Goal: Task Accomplishment & Management: Complete application form

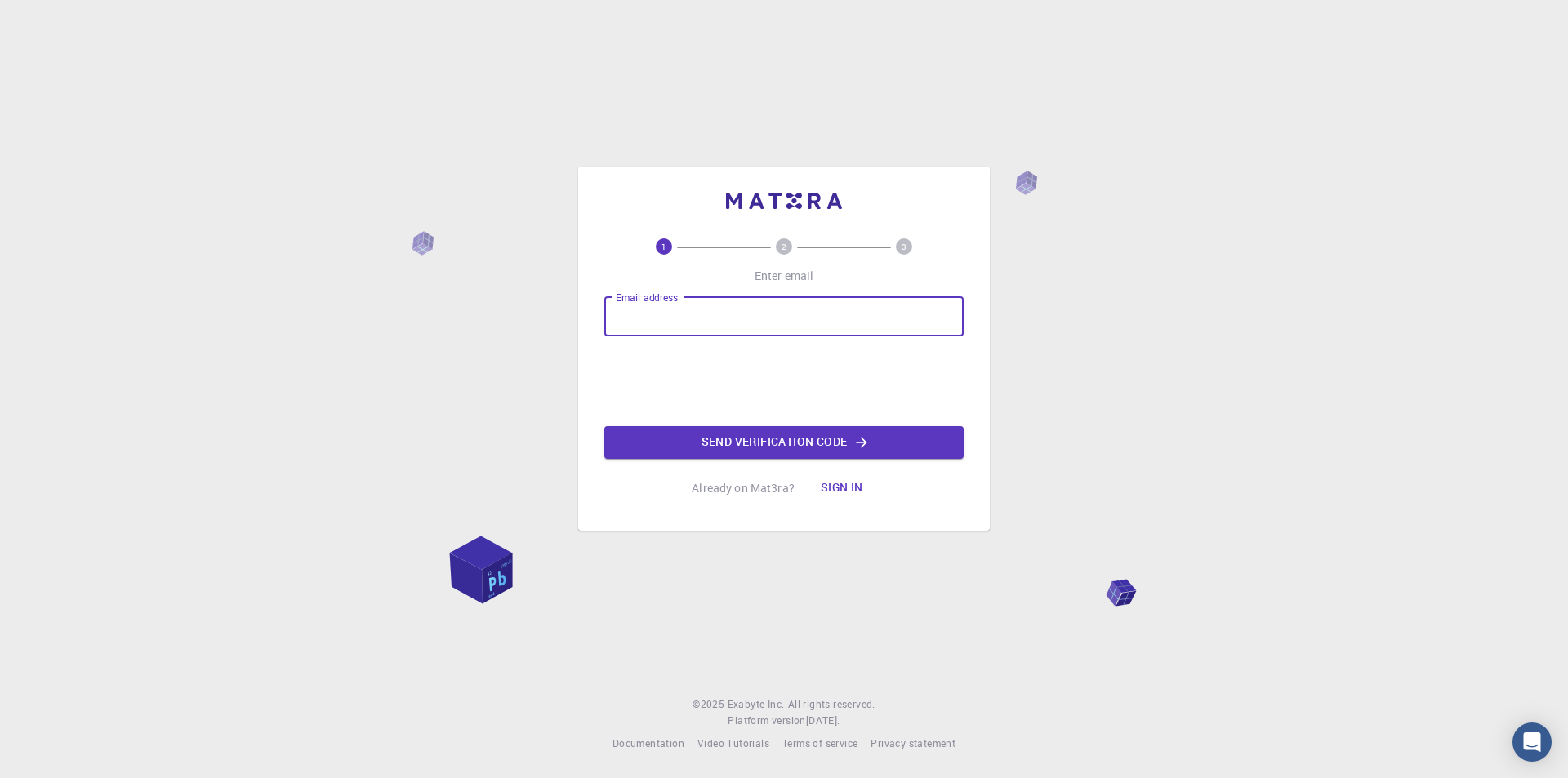
type input "[EMAIL_ADDRESS][DOMAIN_NAME]"
click at [864, 440] on icon "button" at bounding box center [861, 442] width 11 height 11
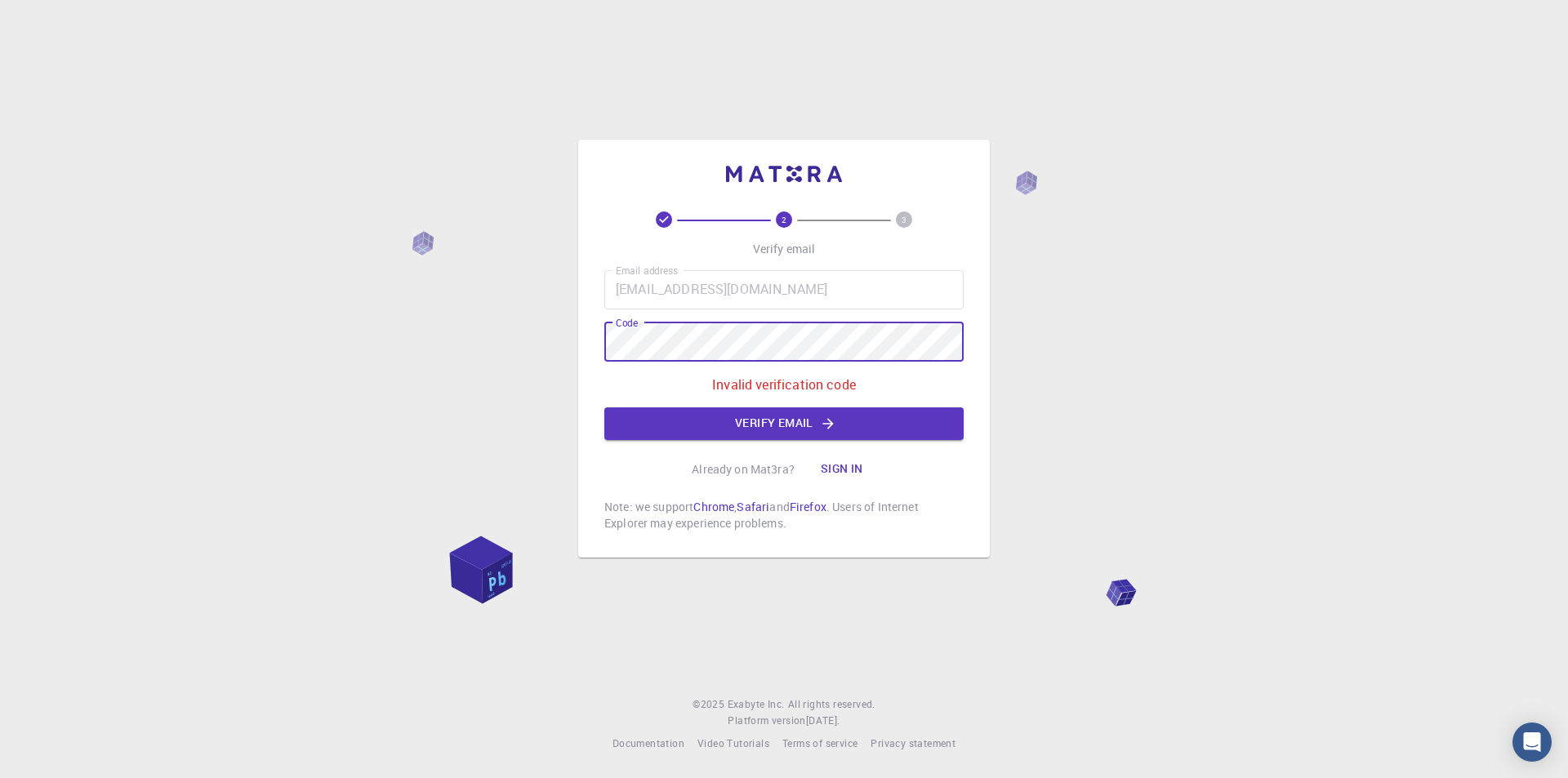
click at [465, 339] on div "2 3 Verify email Email address [EMAIL_ADDRESS][DOMAIN_NAME] Email address Code …" at bounding box center [784, 389] width 1568 height 778
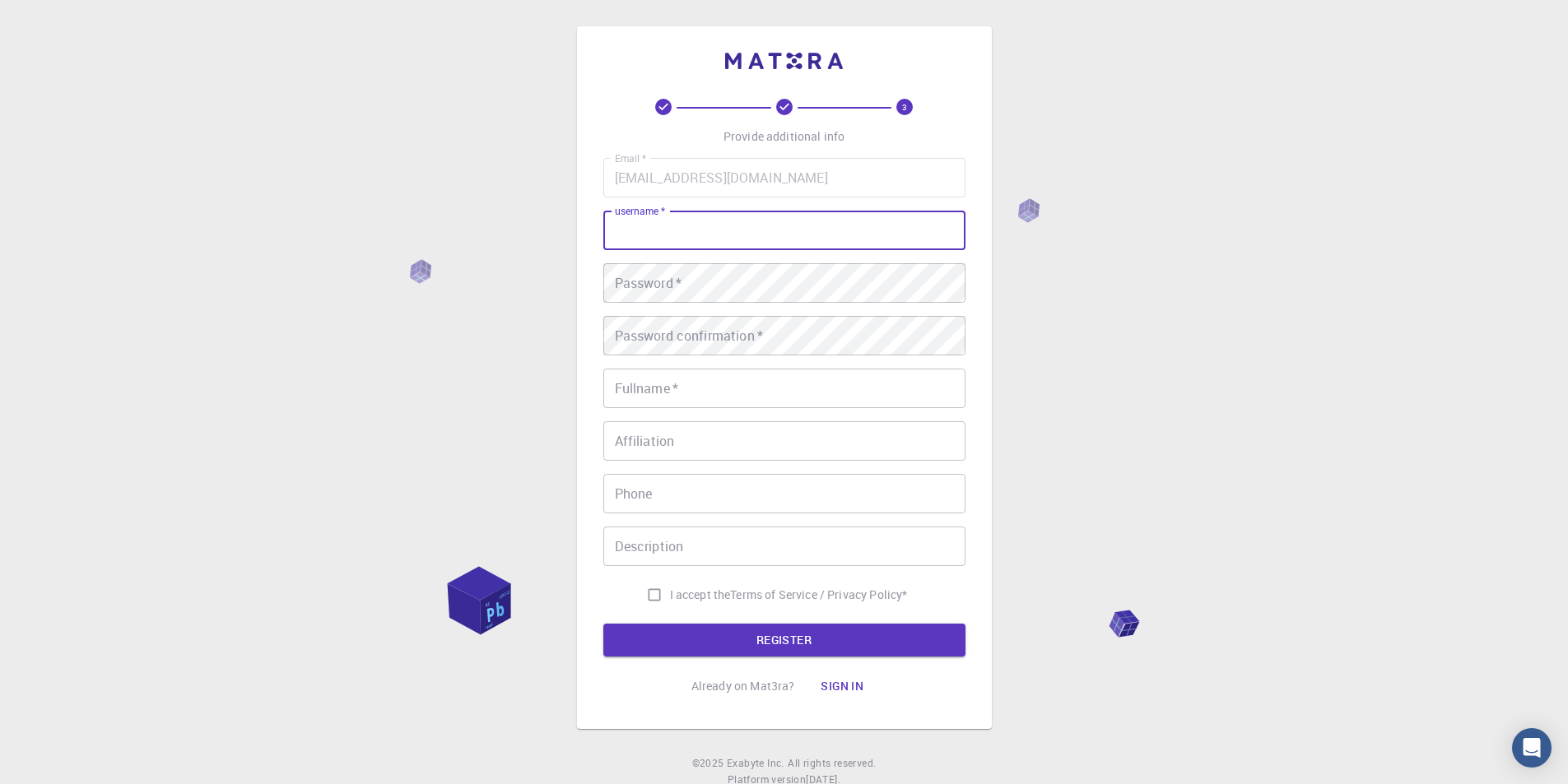
click at [825, 228] on input "username   *" at bounding box center [785, 230] width 363 height 40
type input "chaima"
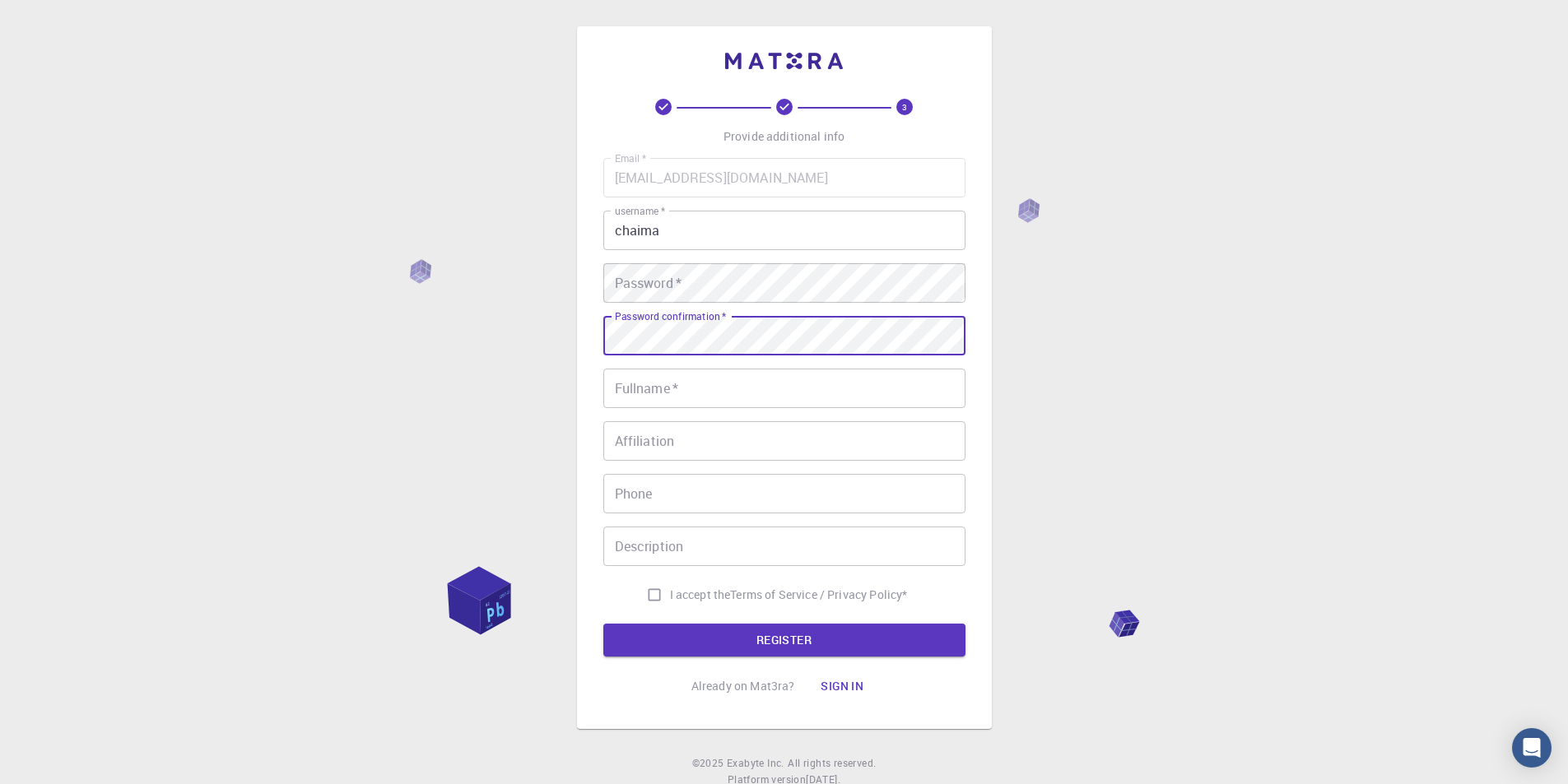
click at [803, 408] on input "Fullname   *" at bounding box center [785, 388] width 363 height 40
click at [742, 399] on input "s" at bounding box center [785, 388] width 363 height 40
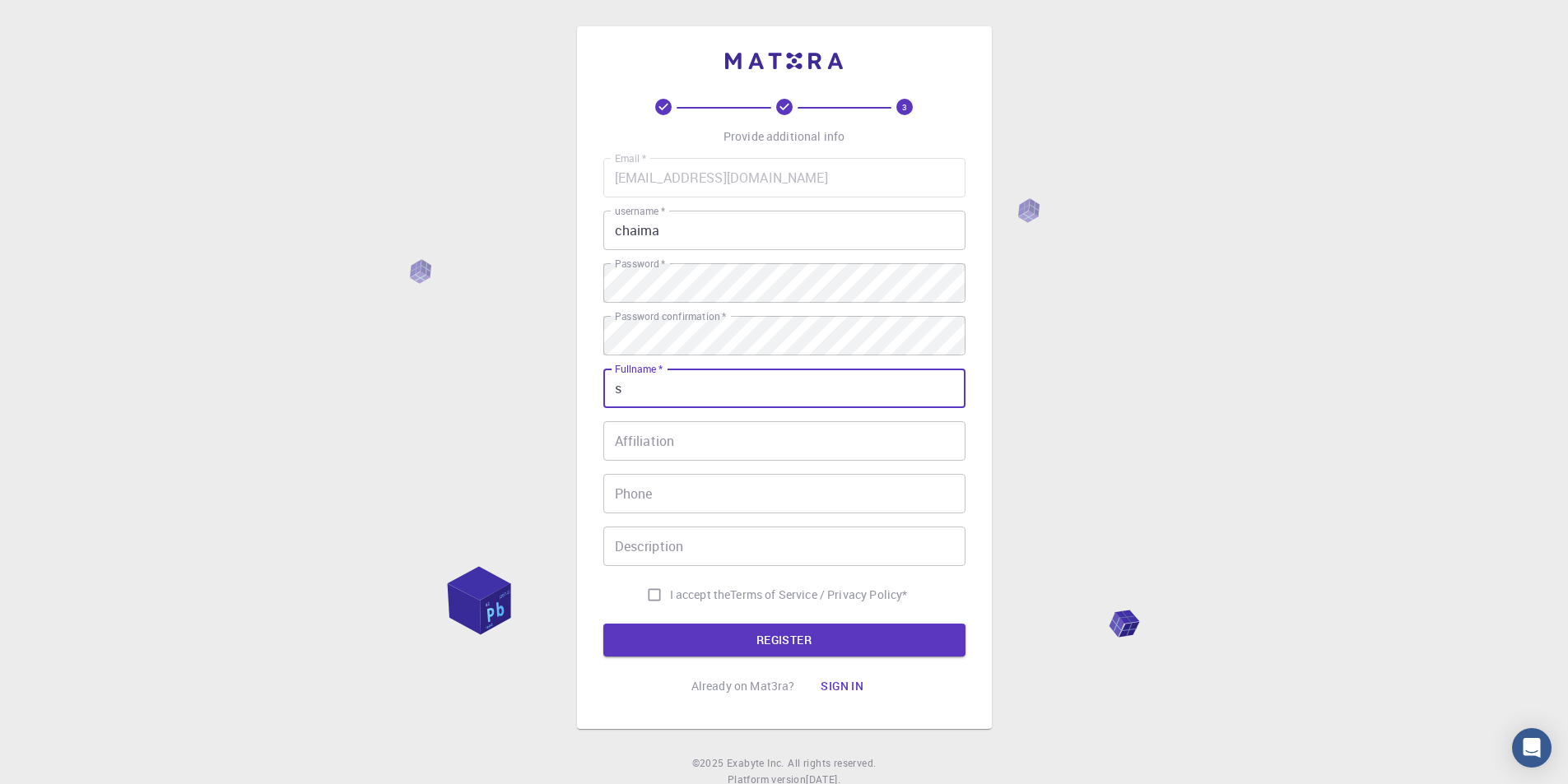
drag, startPoint x: 742, startPoint y: 399, endPoint x: 566, endPoint y: 378, distance: 177.2
click at [566, 378] on div "3 Provide additional info Email   * [EMAIL_ADDRESS][DOMAIN_NAME] Email   * user…" at bounding box center [784, 419] width 1568 height 838
type input "chaimakarkoub"
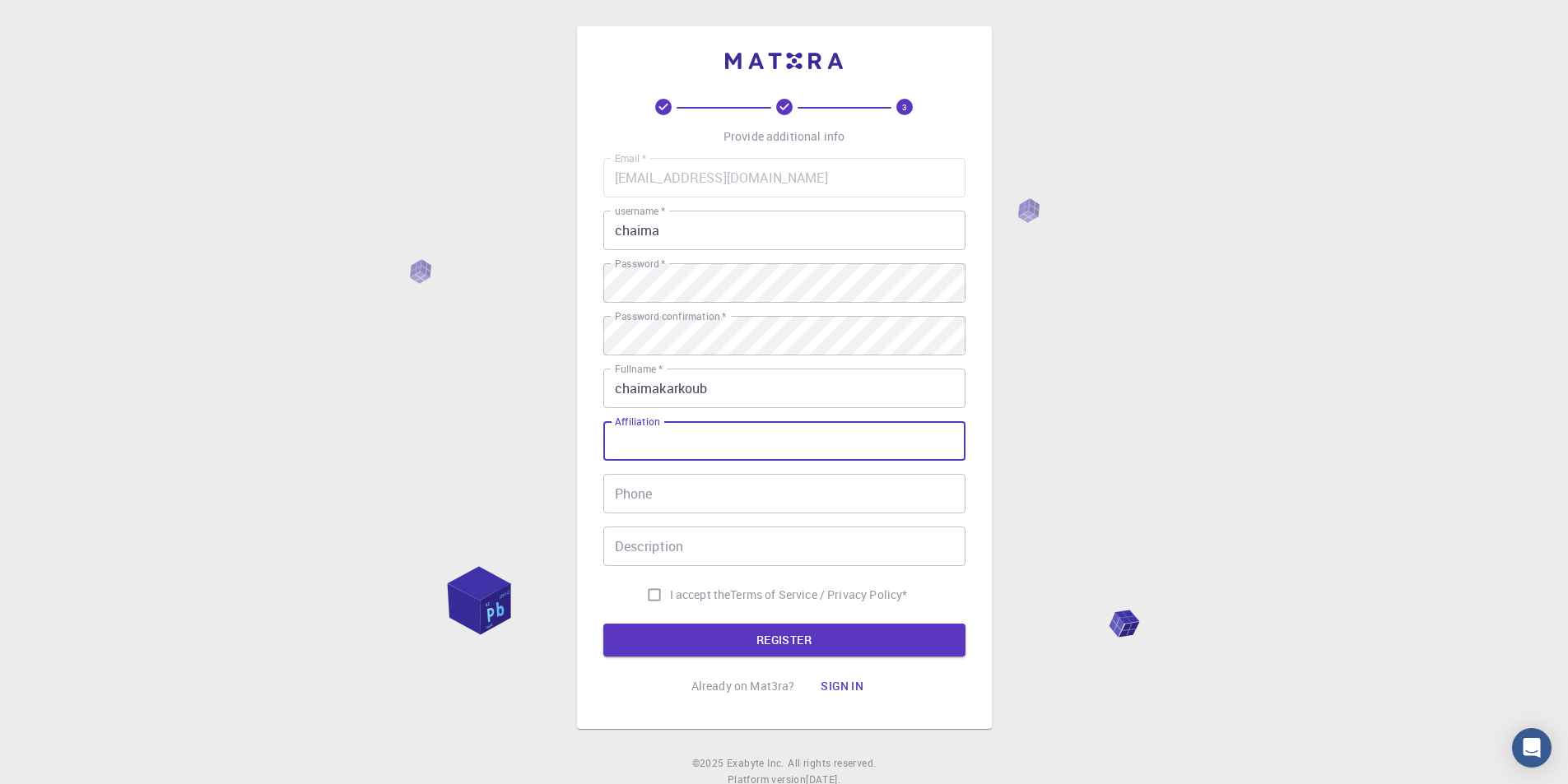
click at [661, 454] on input "Affiliation" at bounding box center [785, 441] width 363 height 40
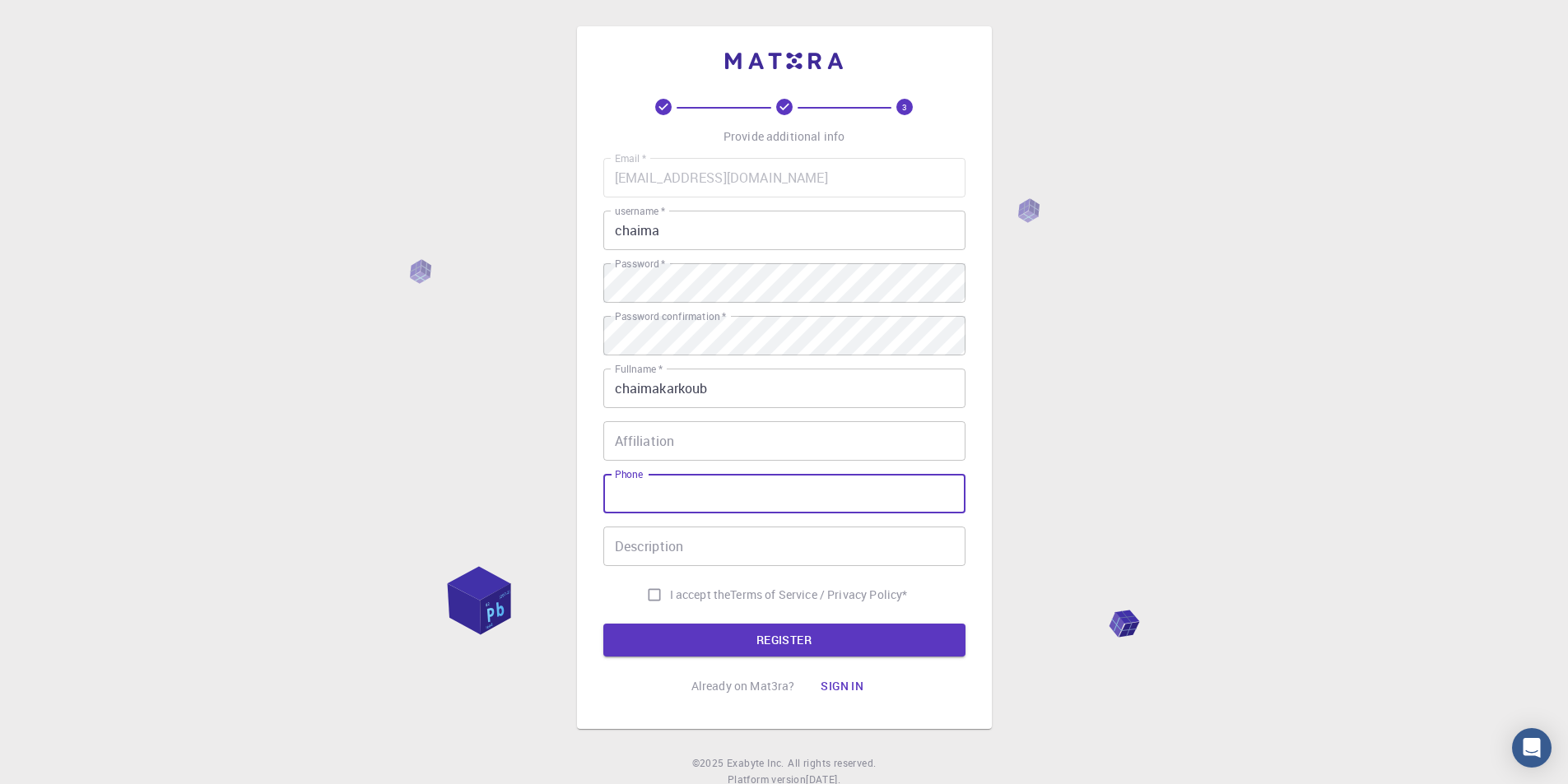
click at [666, 503] on input "Phone" at bounding box center [785, 494] width 363 height 40
click at [698, 593] on span "I accept the" at bounding box center [700, 595] width 61 height 16
click at [670, 593] on input "I accept the Terms of Service / Privacy Policy *" at bounding box center [654, 595] width 31 height 31
checkbox input "true"
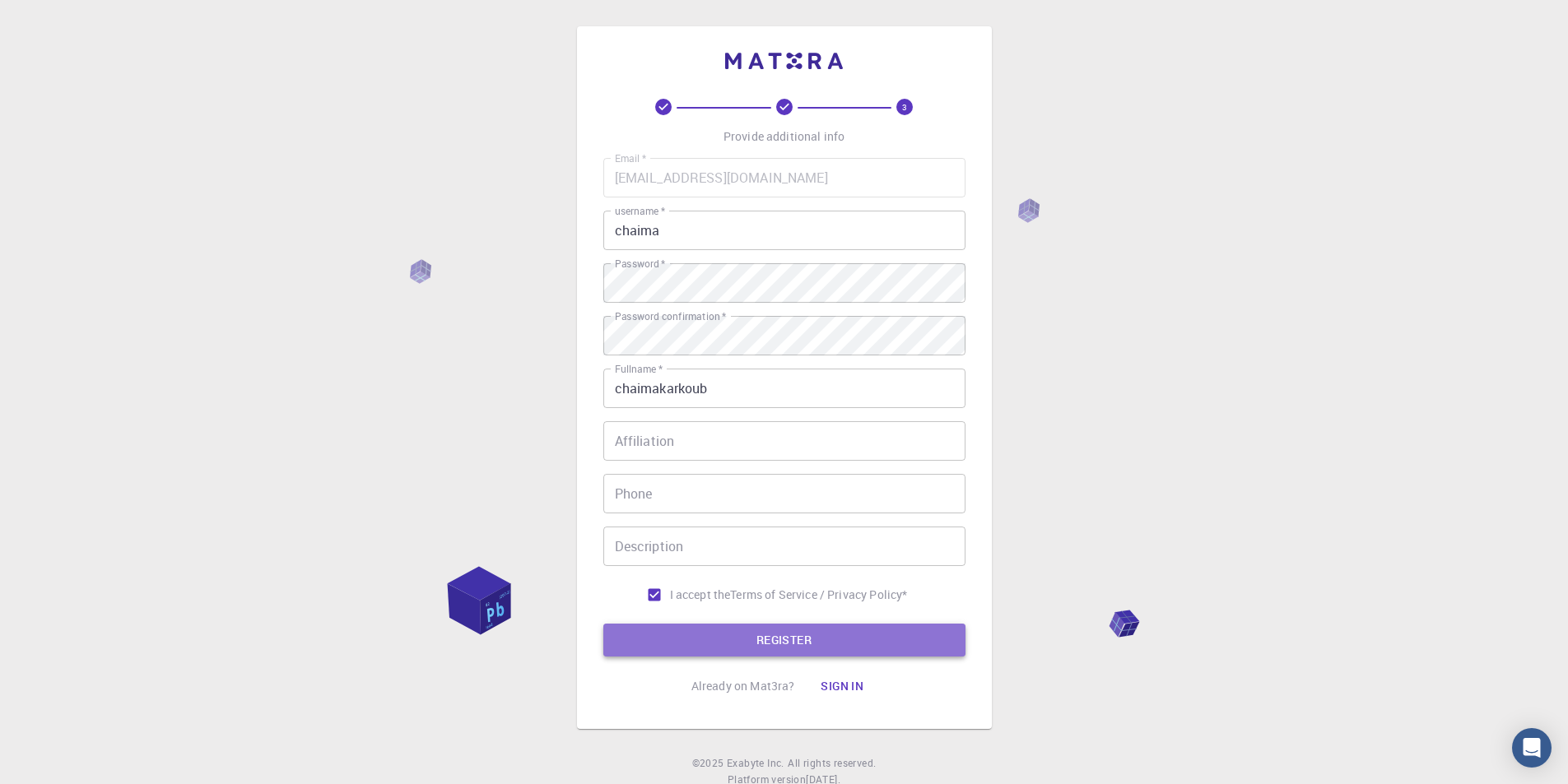
click at [707, 635] on button "REGISTER" at bounding box center [785, 640] width 363 height 33
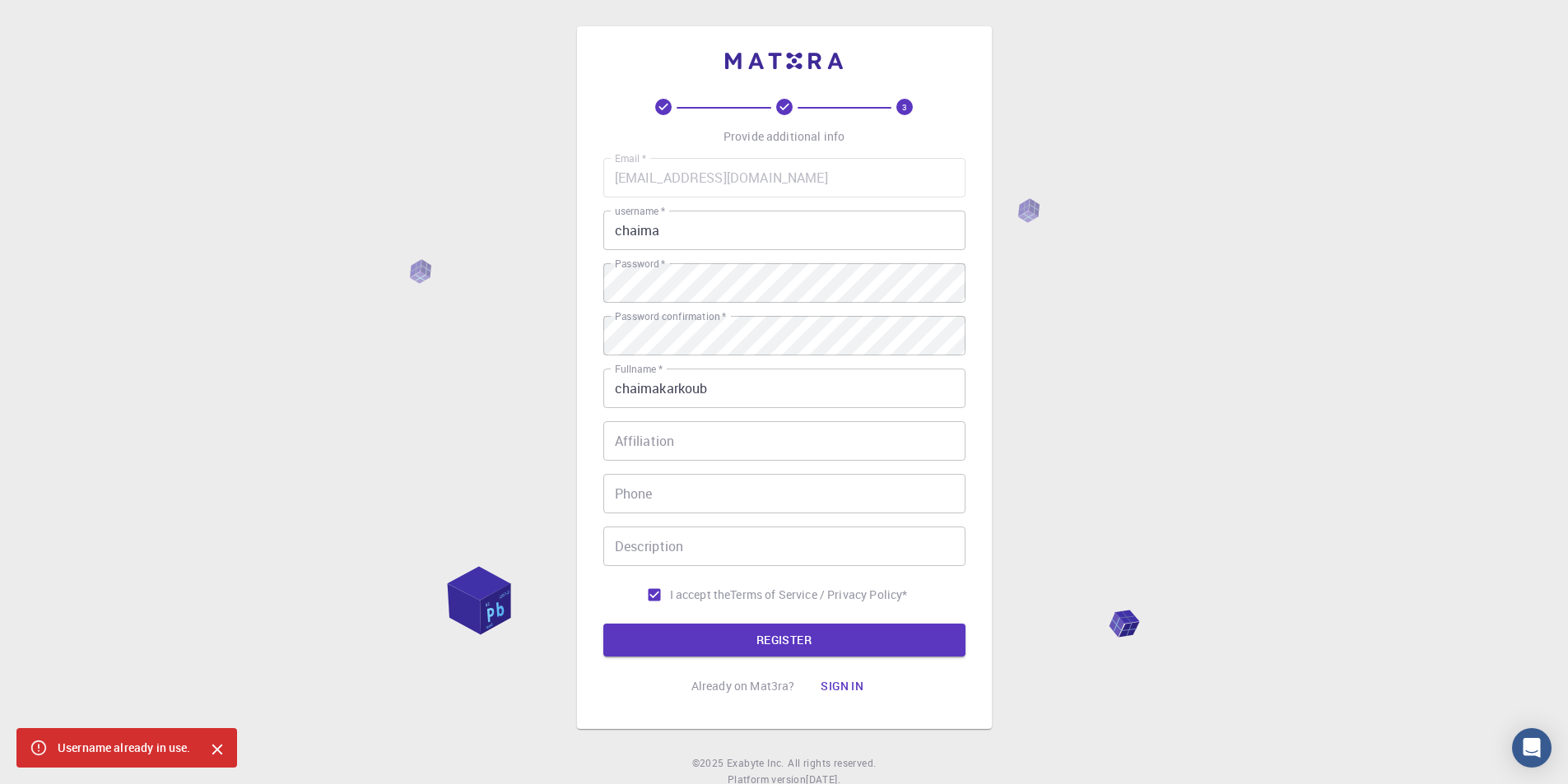
click at [679, 236] on input "chaima" at bounding box center [785, 230] width 363 height 40
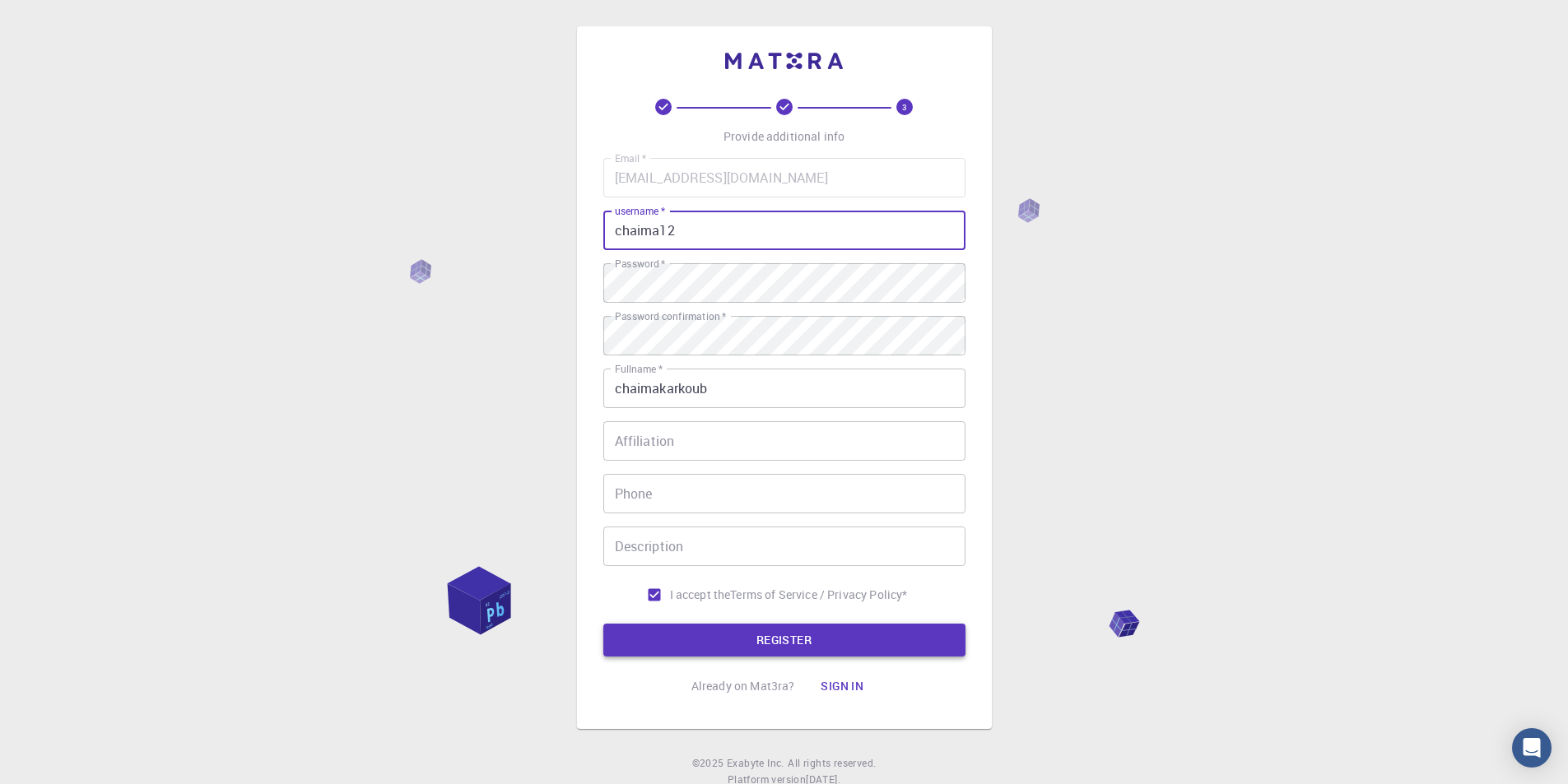
type input "chaima12"
click at [812, 636] on button "REGISTER" at bounding box center [785, 640] width 363 height 33
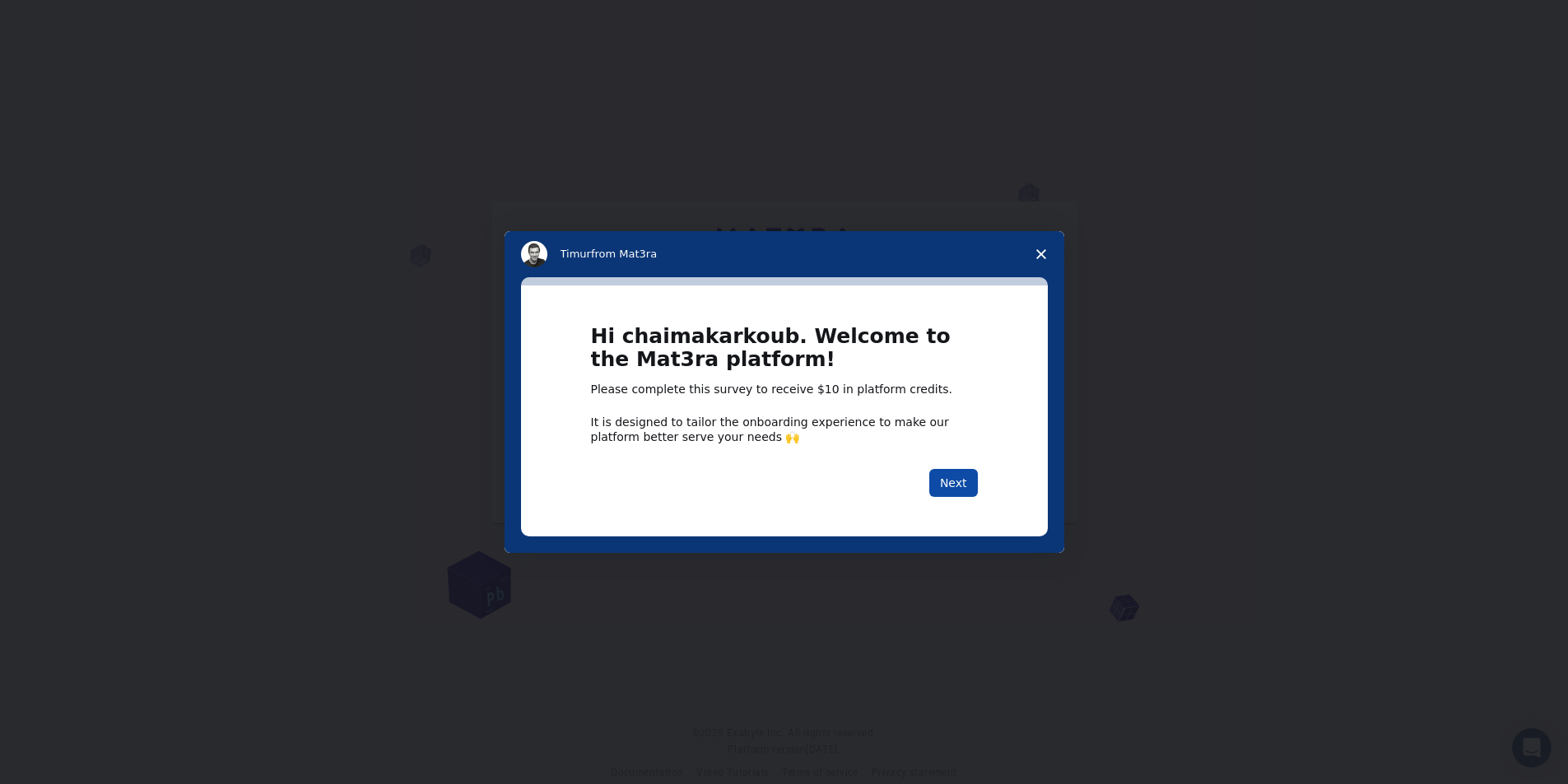
click at [961, 486] on button "Next" at bounding box center [954, 483] width 48 height 28
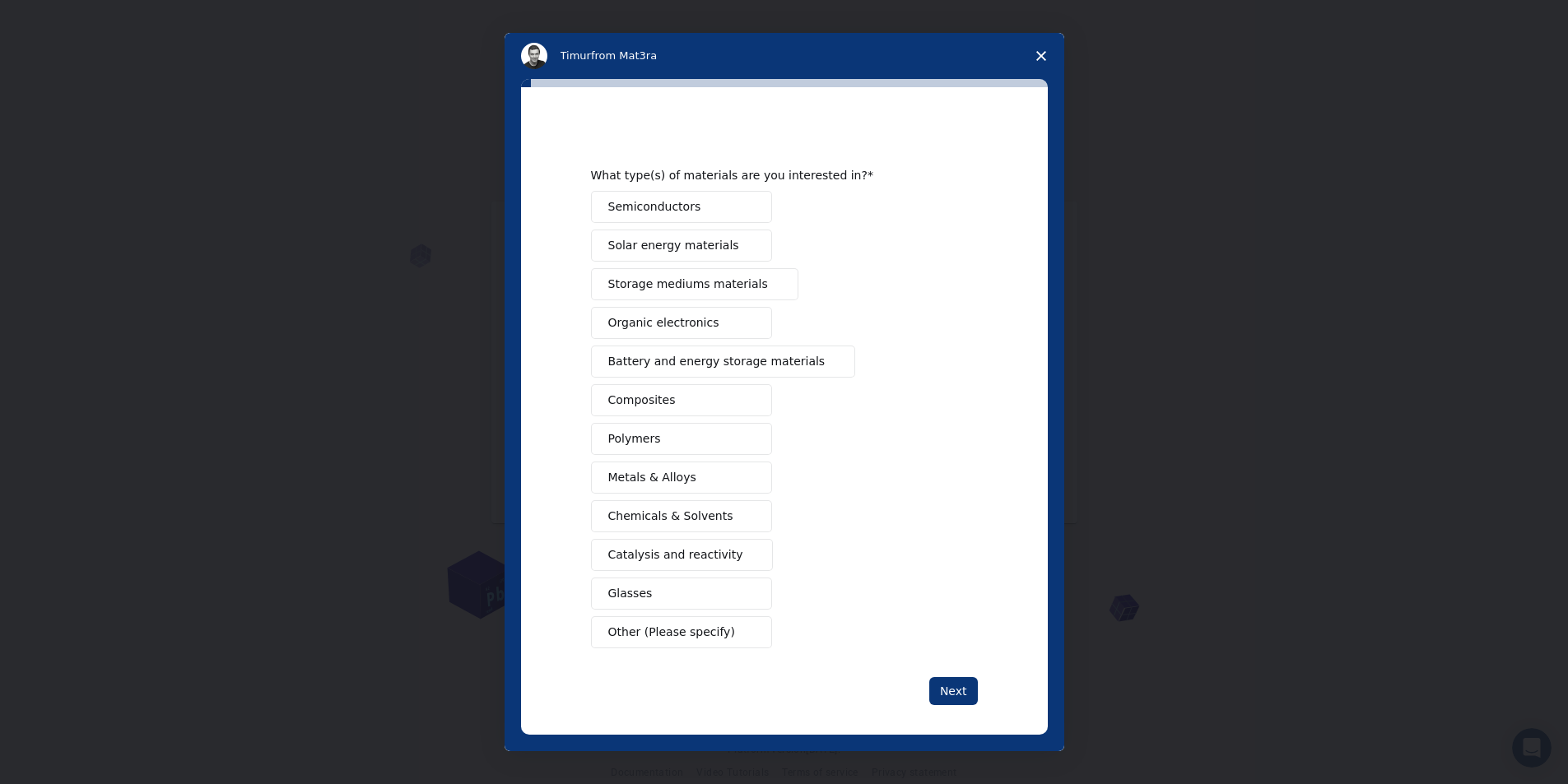
click at [1037, 52] on icon "Close survey" at bounding box center [1041, 56] width 10 height 10
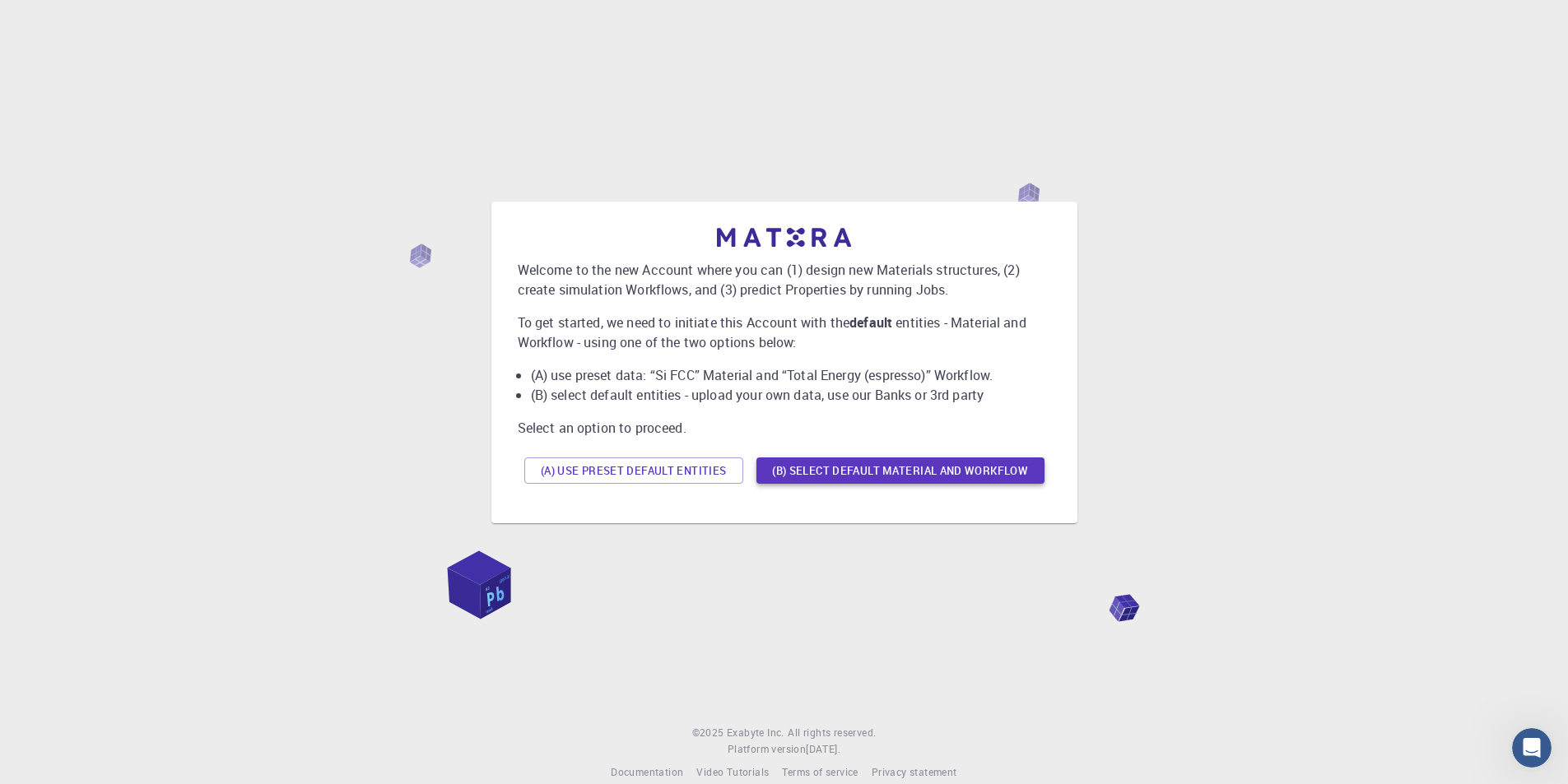
click at [850, 470] on button "(B) Select default material and workflow" at bounding box center [900, 471] width 288 height 26
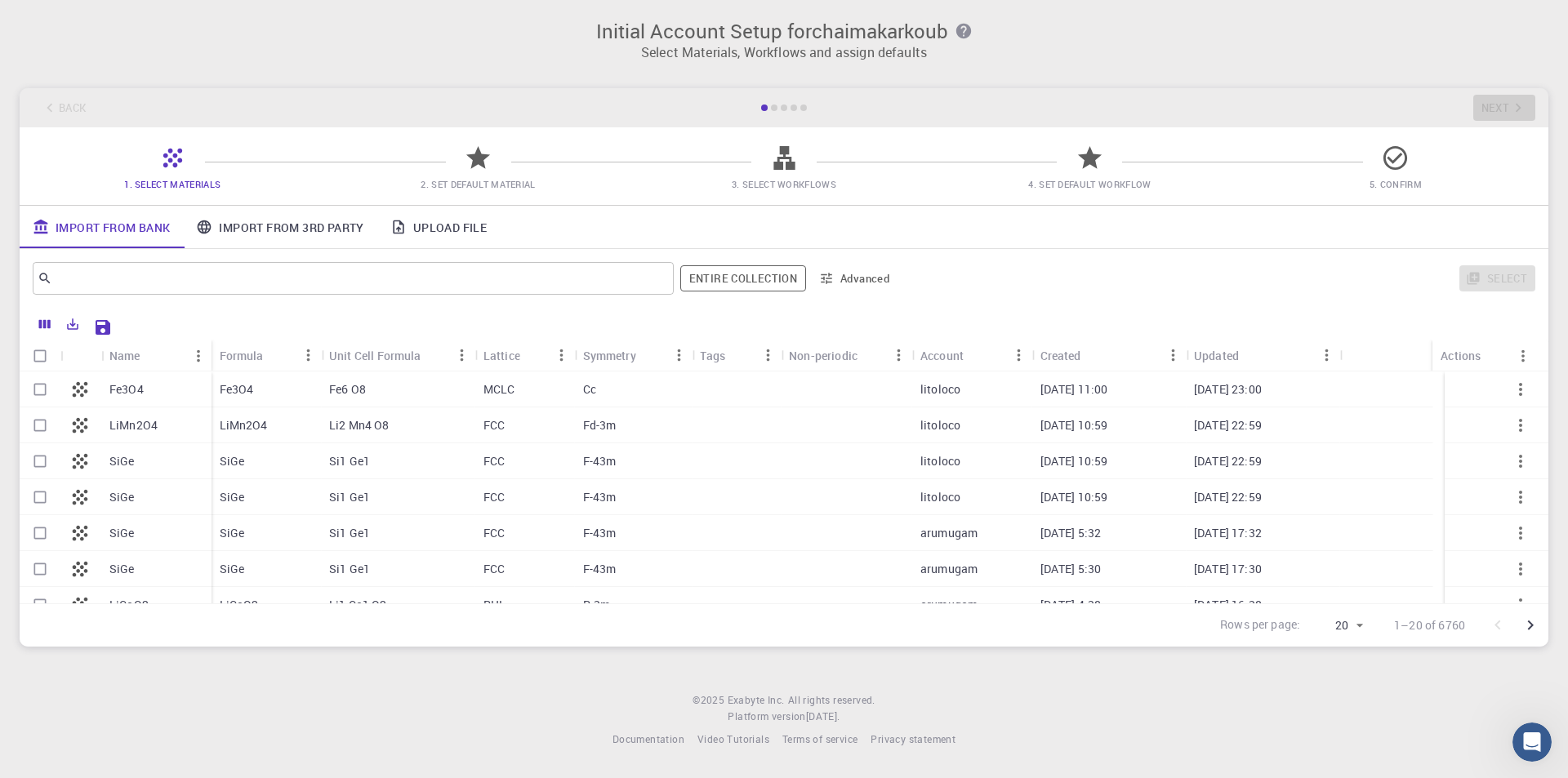
click at [298, 239] on link "Import From 3rd Party" at bounding box center [279, 227] width 193 height 42
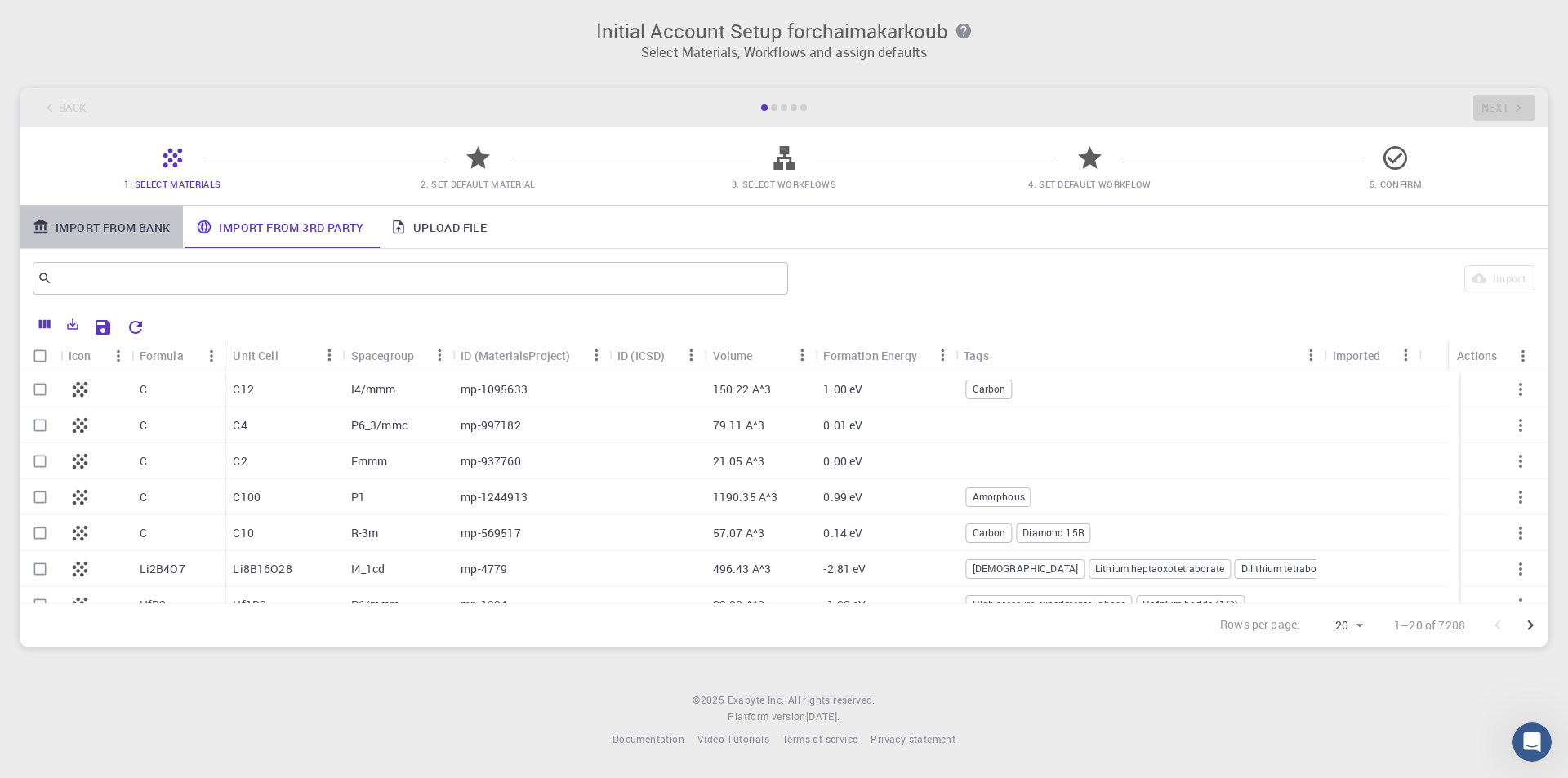
click at [158, 234] on link "Import From Bank" at bounding box center [100, 227] width 164 height 42
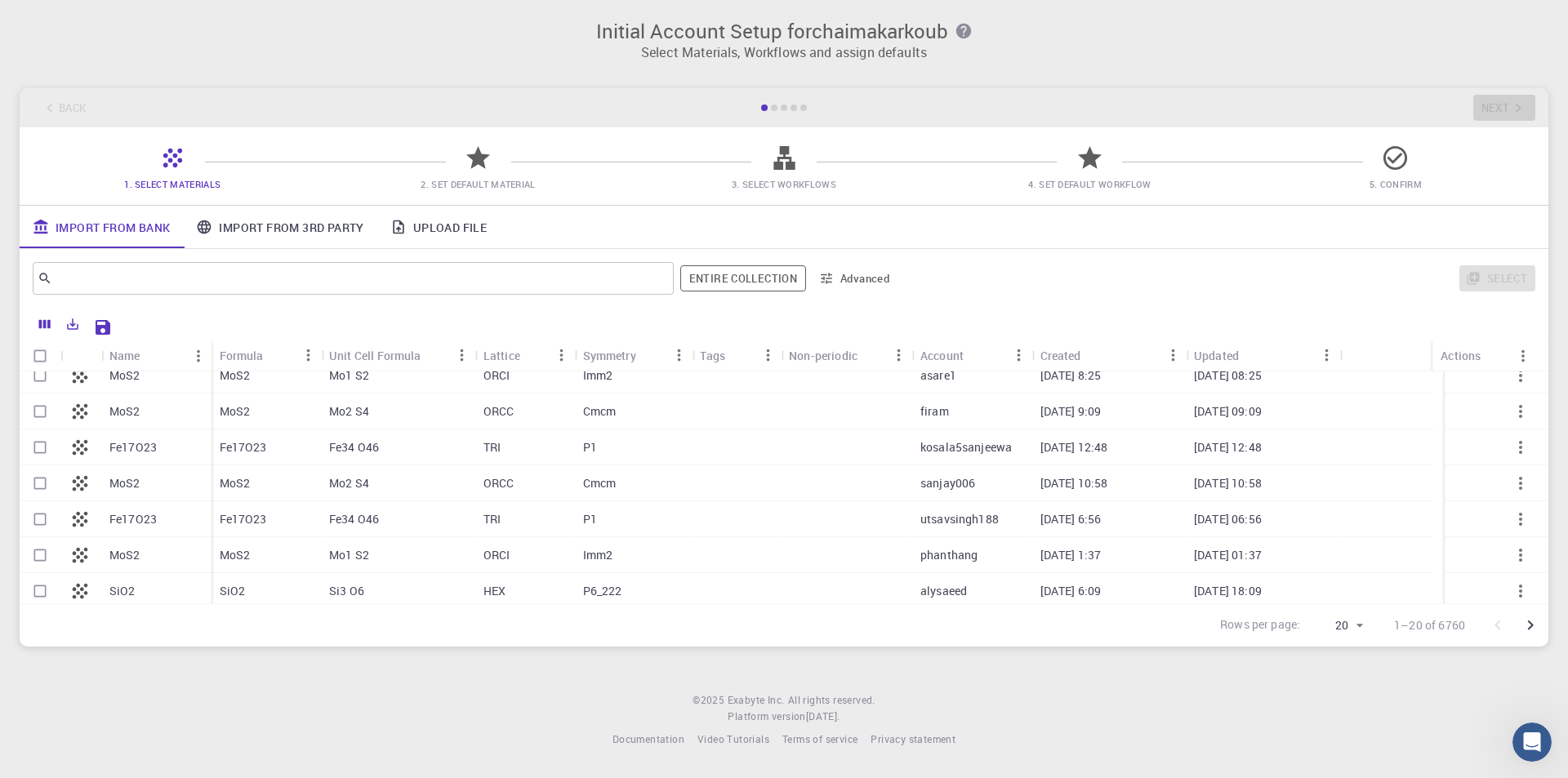
scroll to position [487, 0]
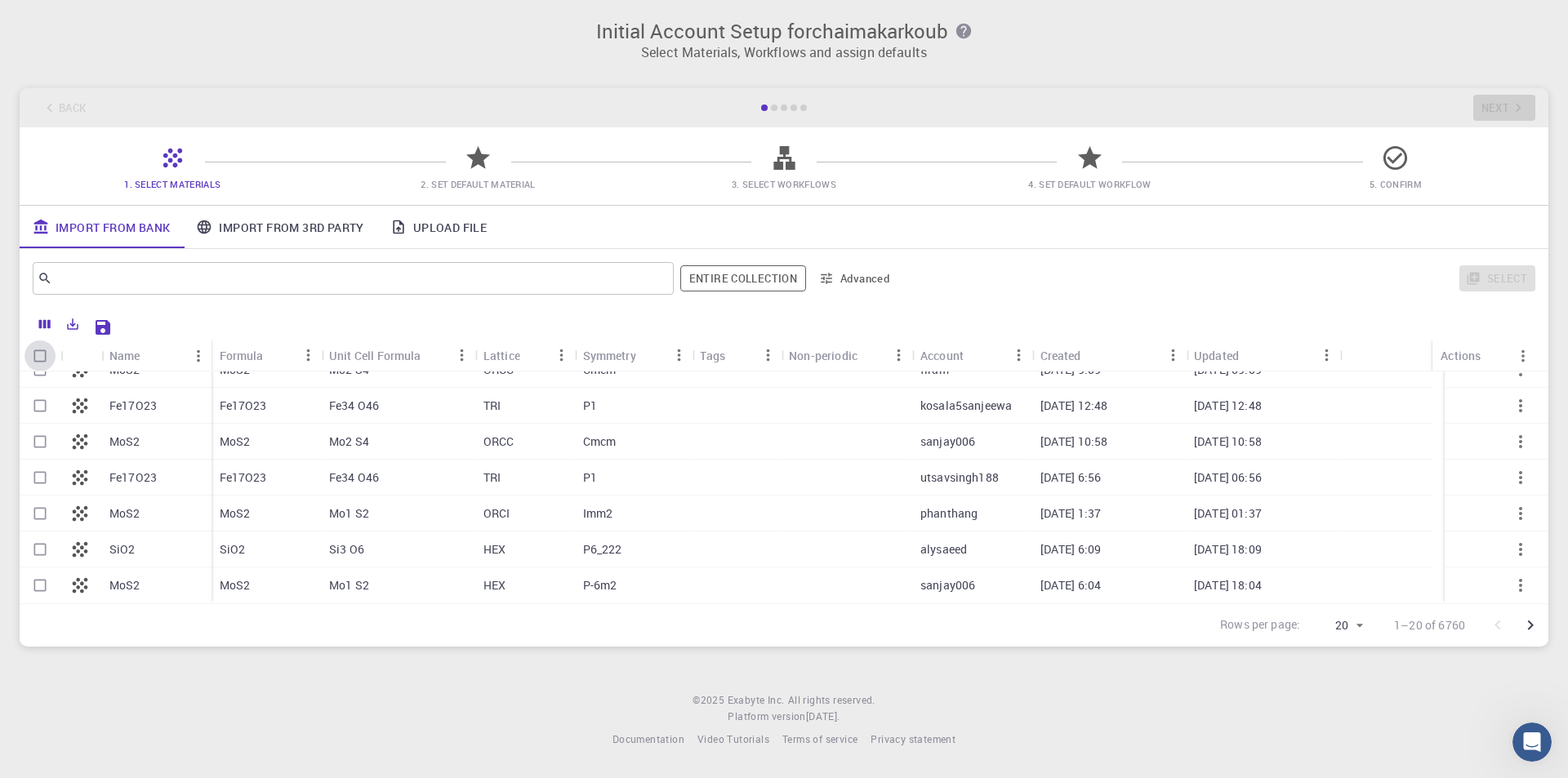
click at [36, 360] on input "Select all rows" at bounding box center [40, 356] width 31 height 31
checkbox input "true"
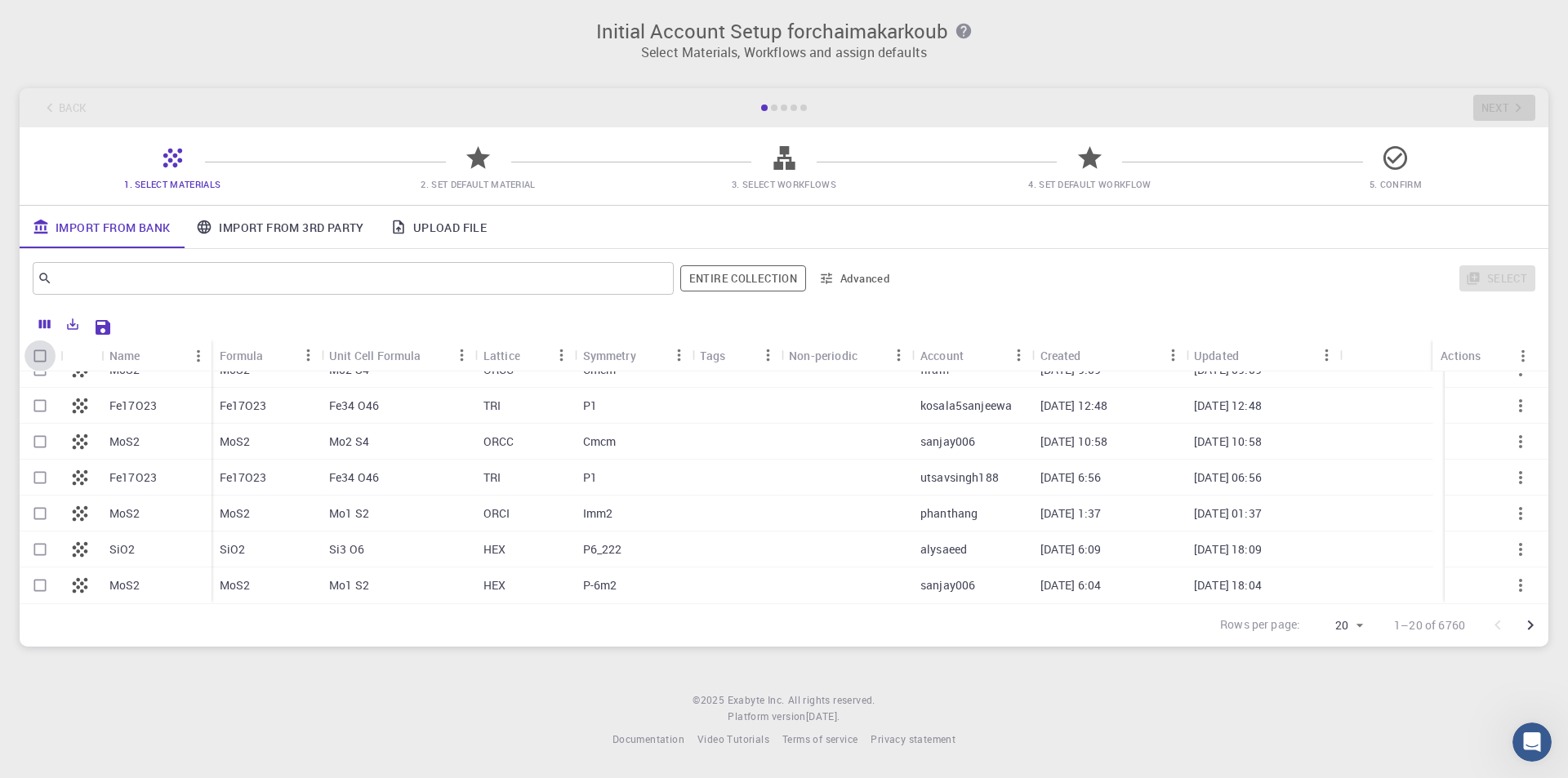
checkbox input "true"
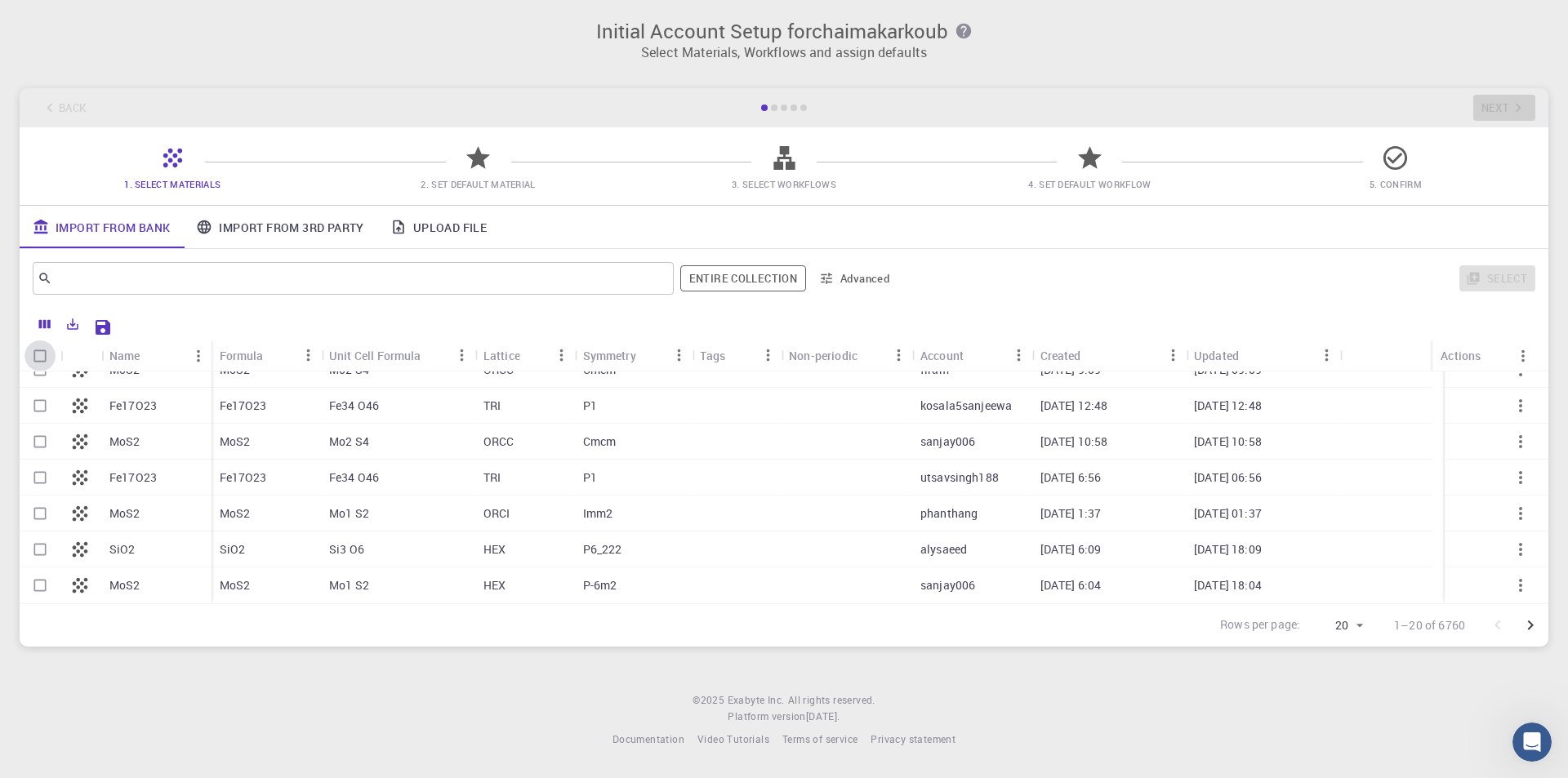
checkbox input "true"
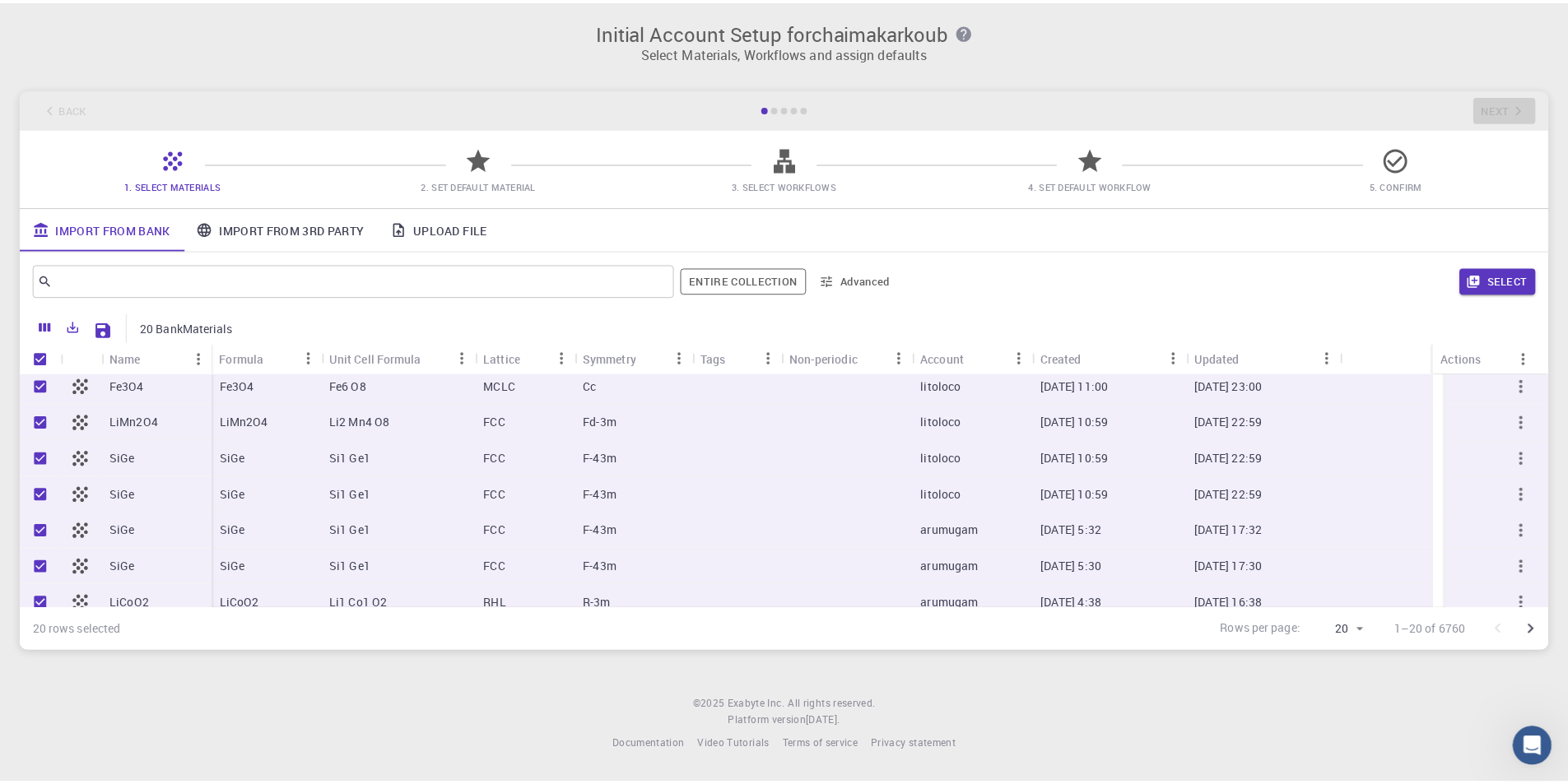
scroll to position [0, 0]
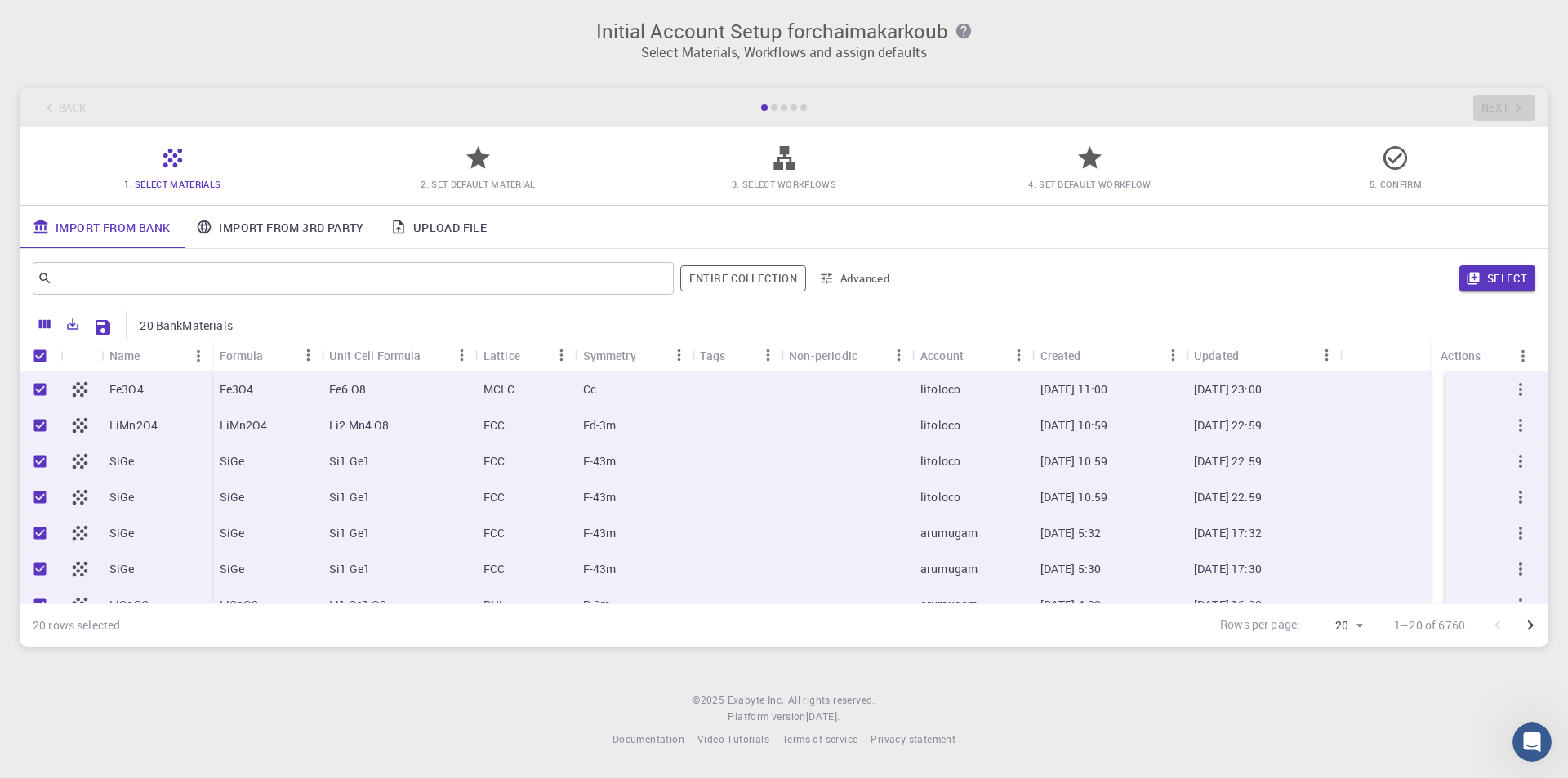
click at [460, 157] on span "2. Set Default Material" at bounding box center [478, 172] width 293 height 38
click at [486, 157] on icon at bounding box center [477, 158] width 24 height 23
click at [213, 327] on p "20 BankMaterials" at bounding box center [186, 325] width 92 height 16
click at [1511, 299] on div "Select" at bounding box center [1220, 278] width 631 height 39
click at [1513, 280] on button "Select" at bounding box center [1496, 278] width 76 height 26
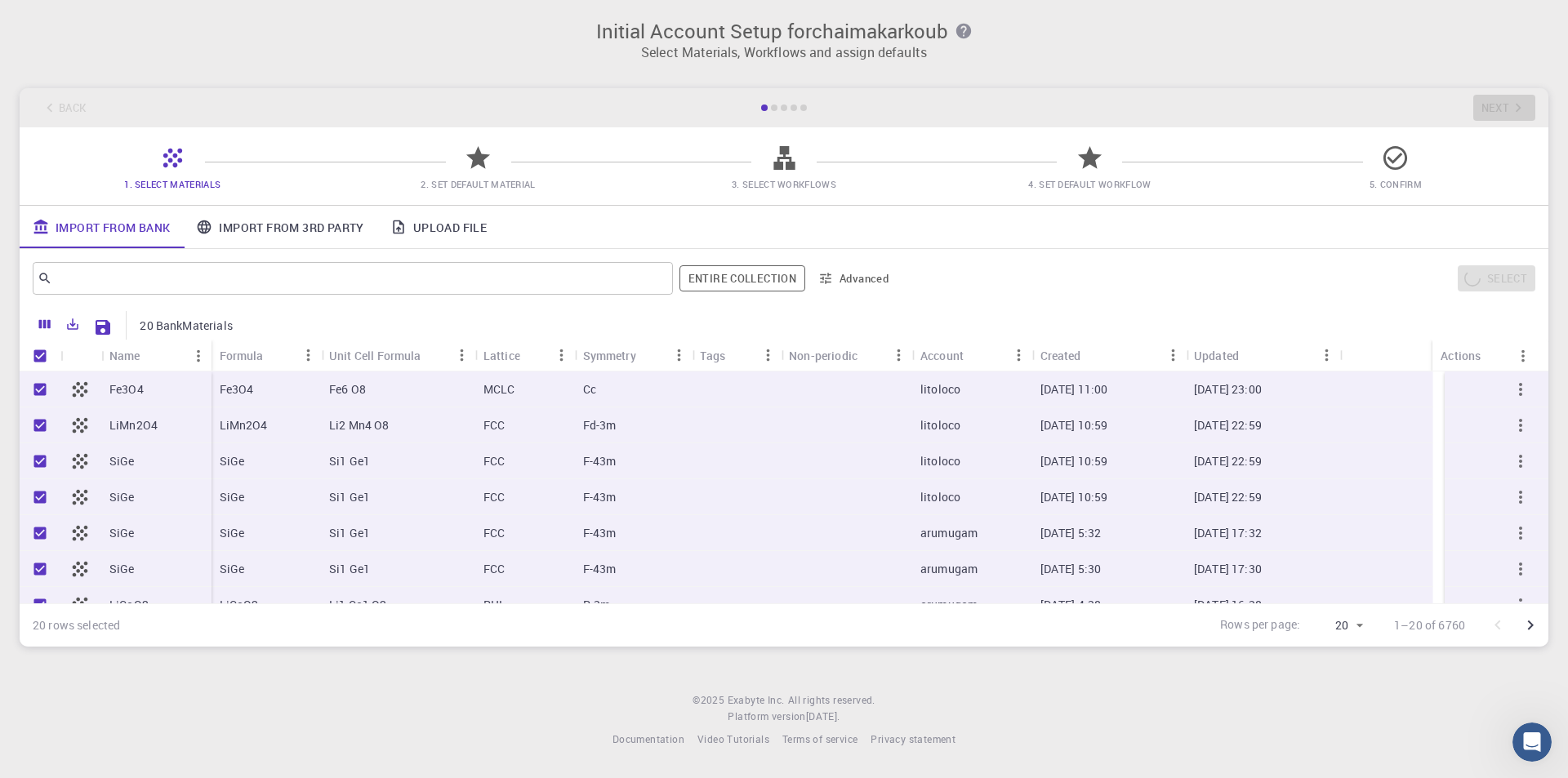
click at [1235, 393] on p "[DATE] 23:00" at bounding box center [1227, 389] width 68 height 16
checkbox input "false"
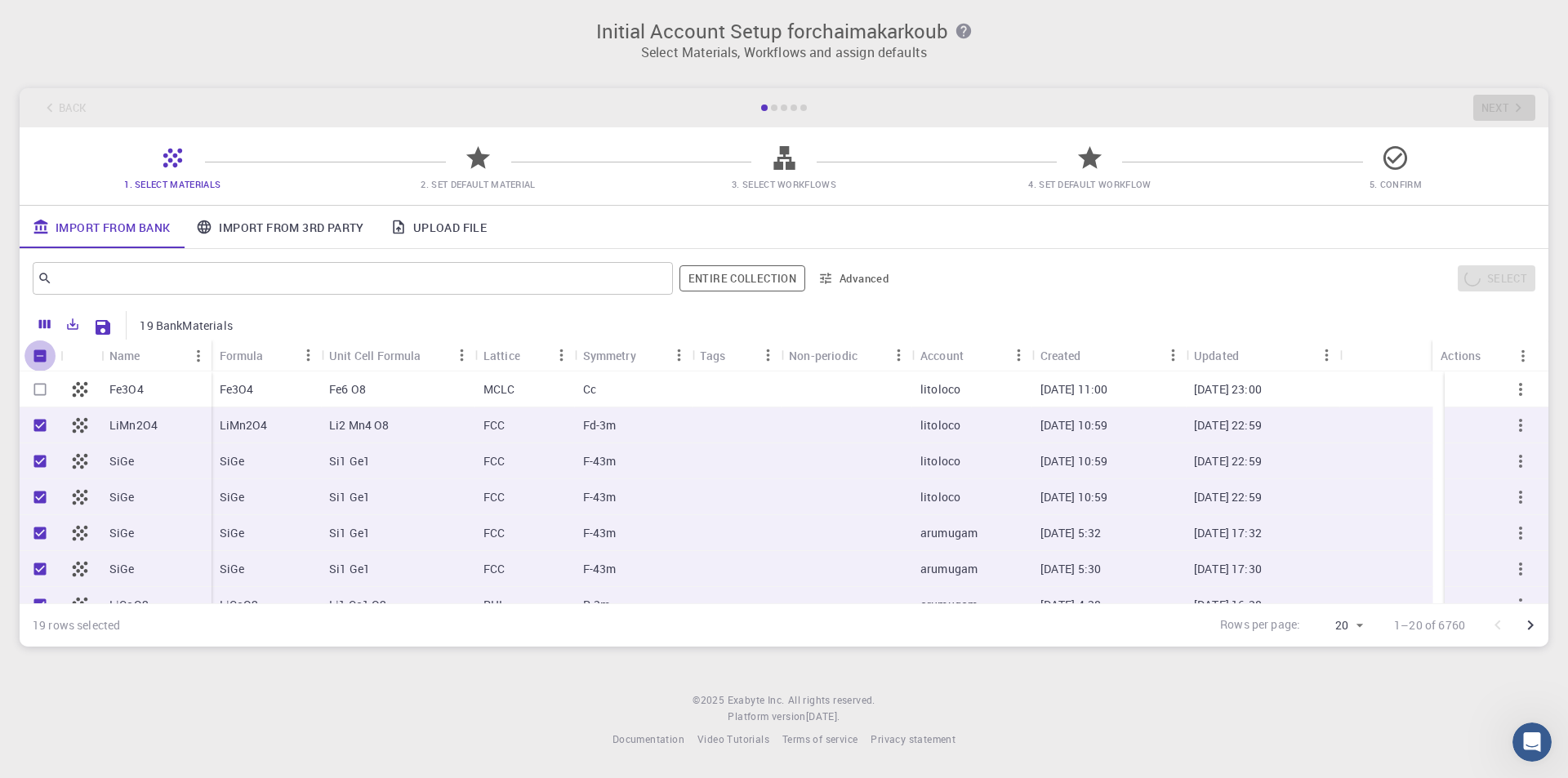
click at [47, 348] on input "Unselect all rows" at bounding box center [40, 356] width 31 height 31
checkbox input "false"
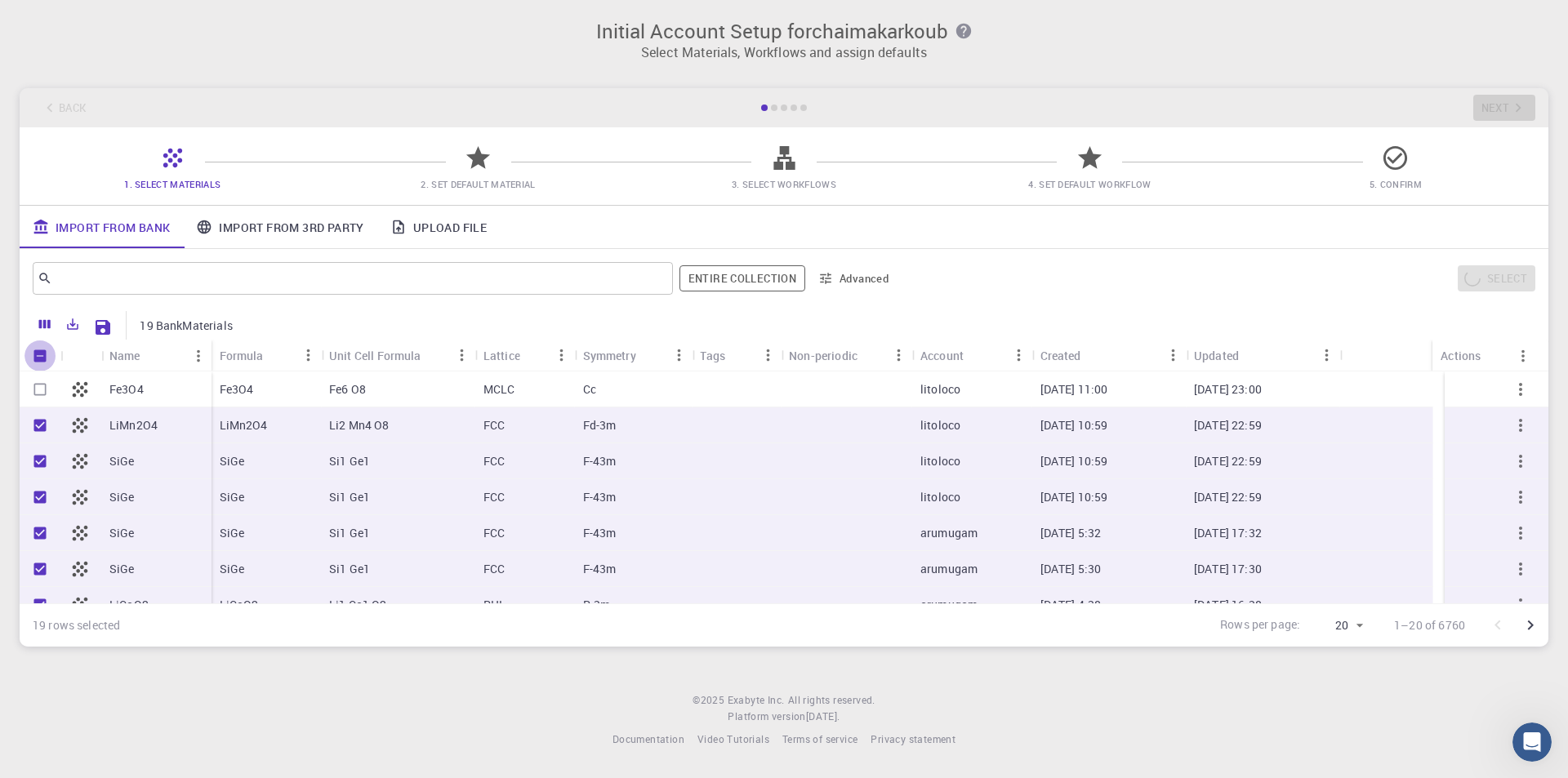
checkbox input "false"
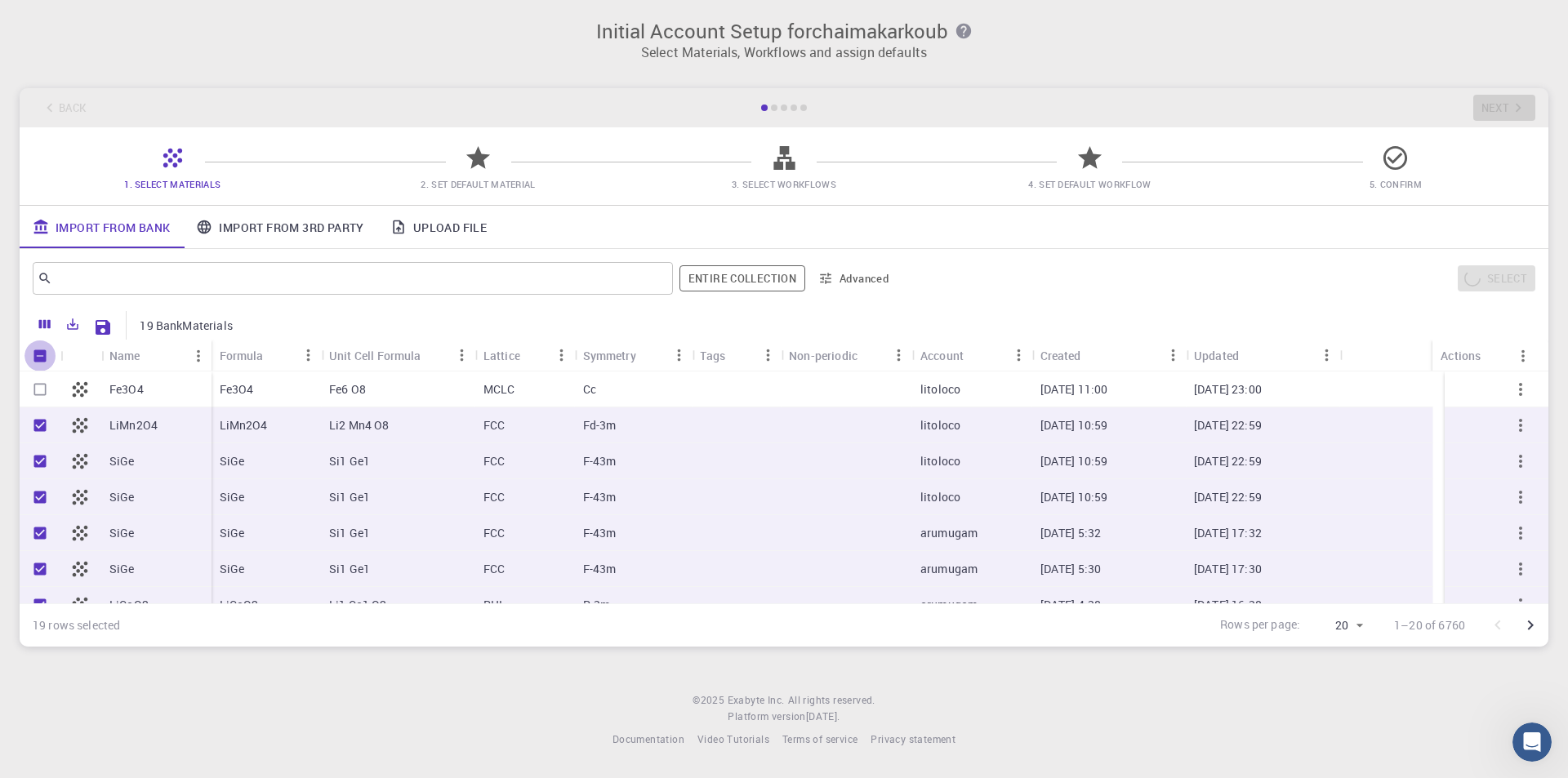
checkbox input "false"
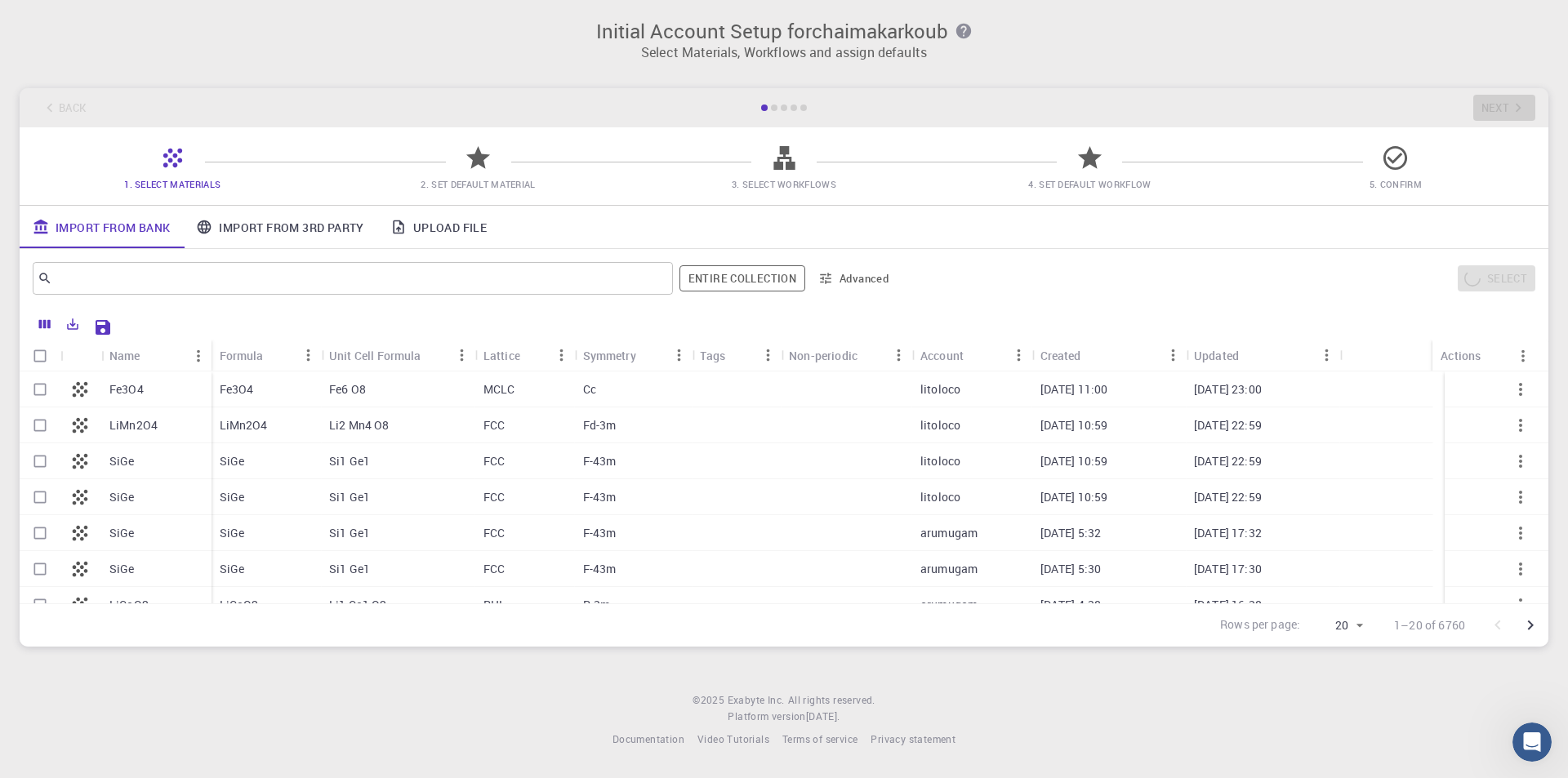
click at [59, 382] on div at bounding box center [39, 389] width 41 height 36
